Goal: Task Accomplishment & Management: Manage account settings

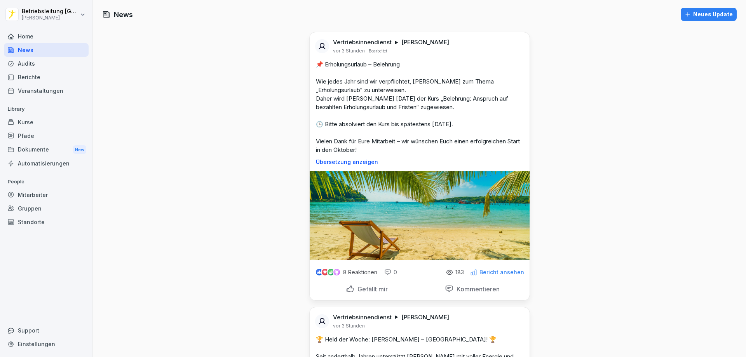
click at [48, 76] on div "Berichte" at bounding box center [46, 77] width 85 height 14
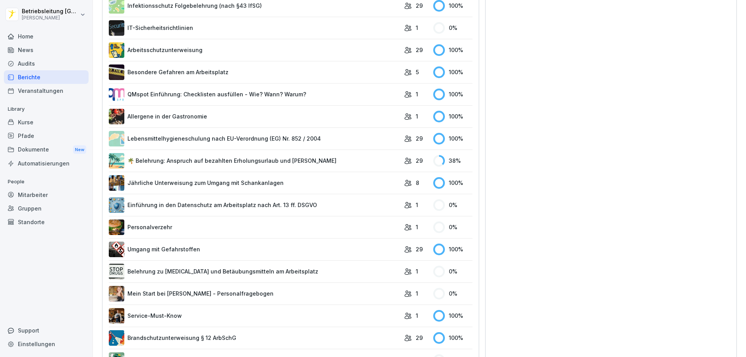
scroll to position [283, 0]
click at [311, 164] on link "🌴 Belehrung: Anspruch auf bezahlten Erholungsurlaub und [PERSON_NAME]" at bounding box center [254, 161] width 291 height 16
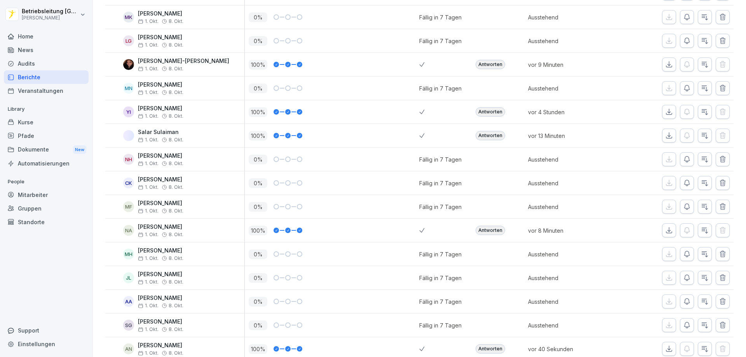
scroll to position [311, 0]
click at [719, 184] on icon "button" at bounding box center [723, 183] width 8 height 8
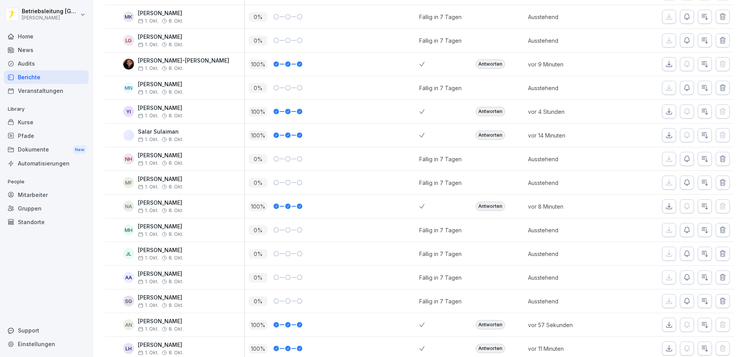
scroll to position [350, 0]
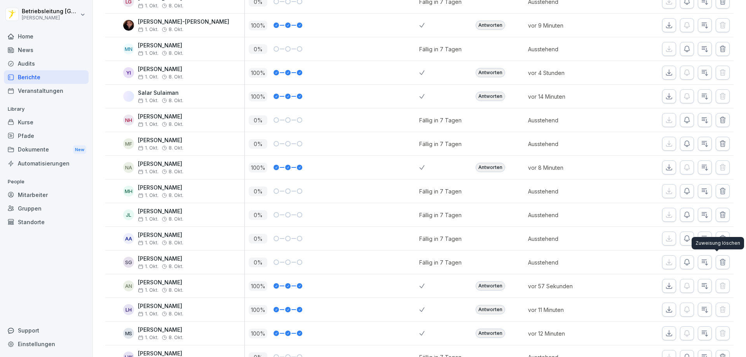
click at [719, 261] on icon "button" at bounding box center [723, 262] width 8 height 8
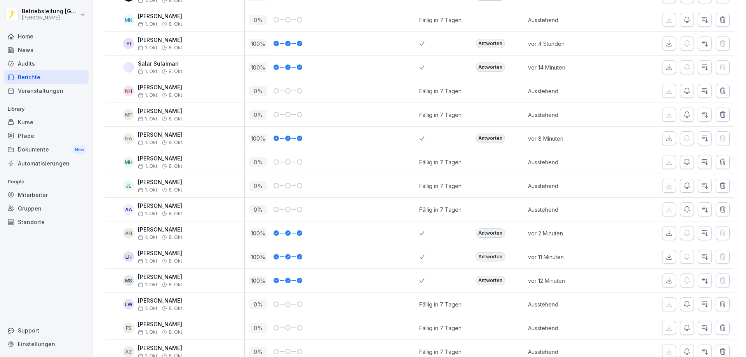
scroll to position [373, 0]
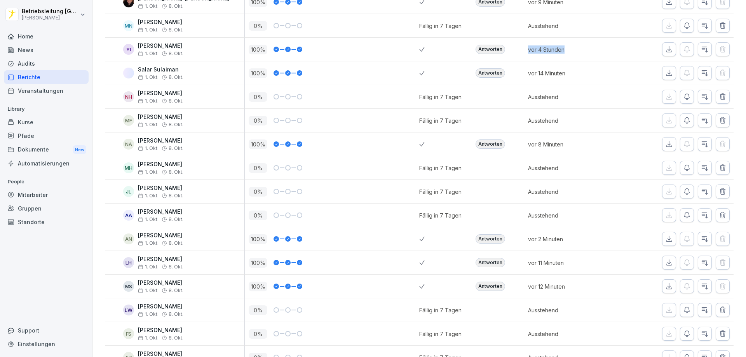
drag, startPoint x: 521, startPoint y: 50, endPoint x: 573, endPoint y: 53, distance: 52.5
click at [573, 52] on div "vor 4 Stunden" at bounding box center [567, 49] width 87 height 23
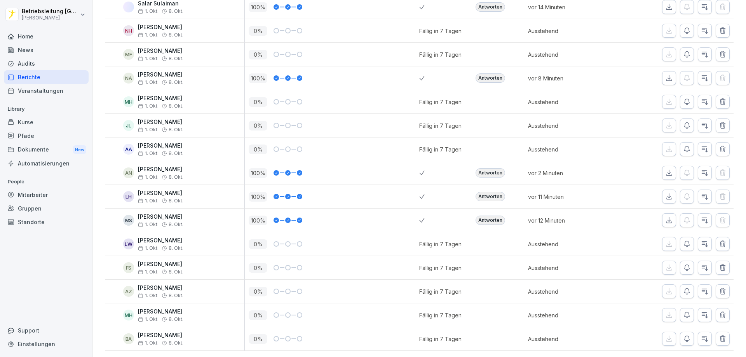
scroll to position [140, 0]
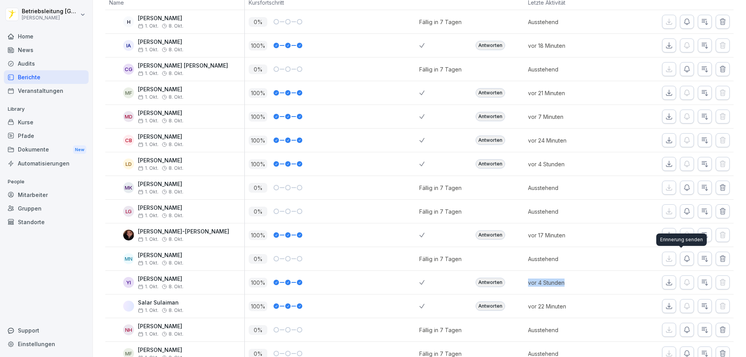
click at [680, 258] on button "button" at bounding box center [687, 259] width 14 height 14
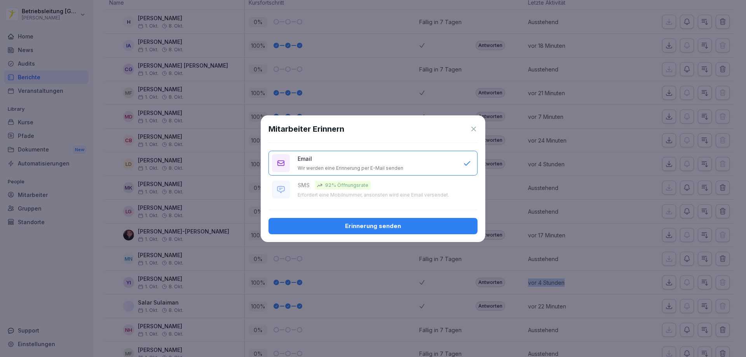
click at [394, 225] on div "Erinnerung senden" at bounding box center [373, 226] width 197 height 9
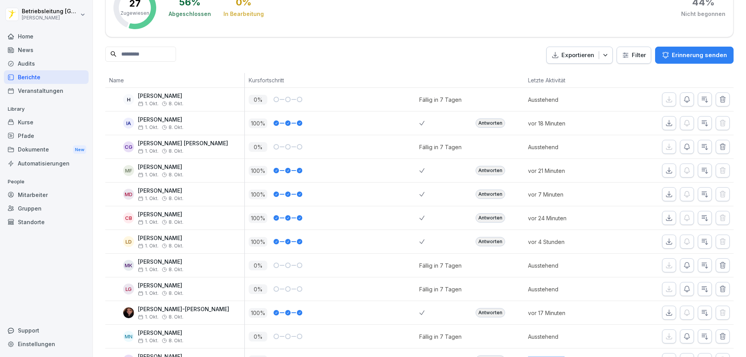
scroll to position [101, 0]
